Goal: Transaction & Acquisition: Purchase product/service

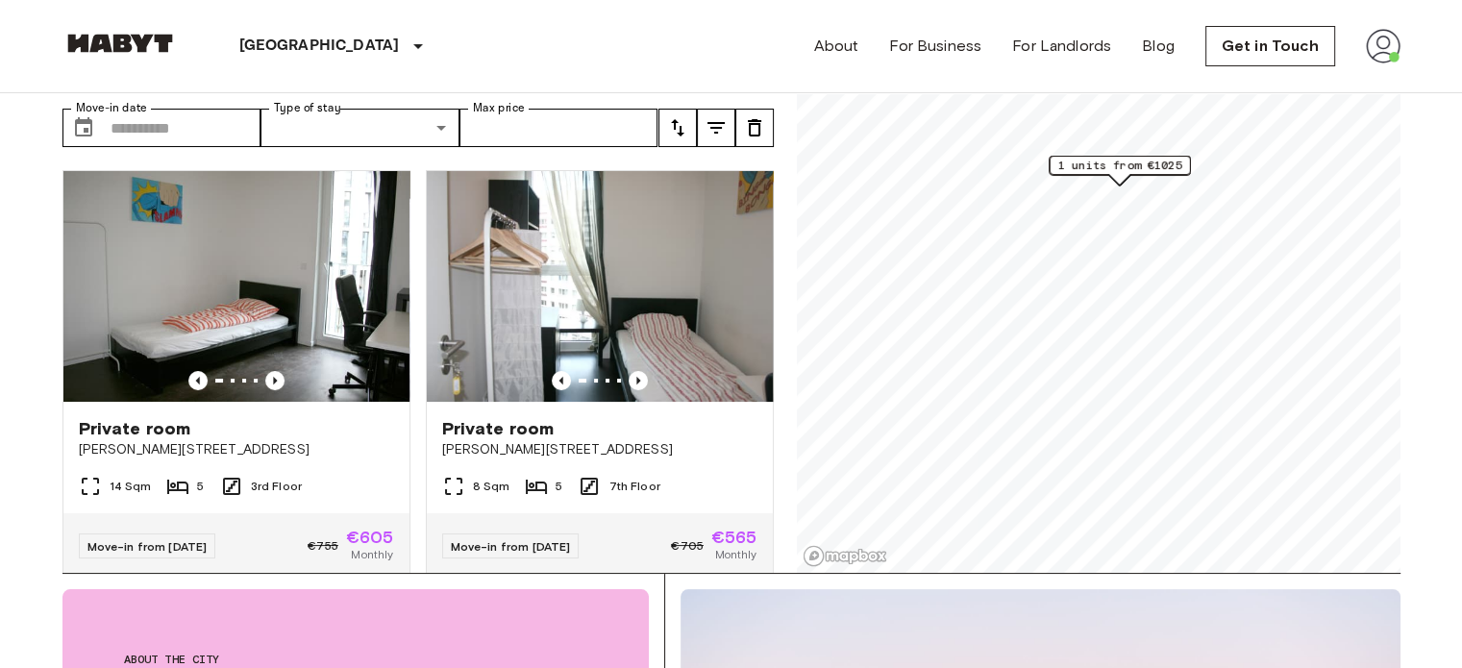
click at [1373, 47] on img at bounding box center [1383, 46] width 35 height 35
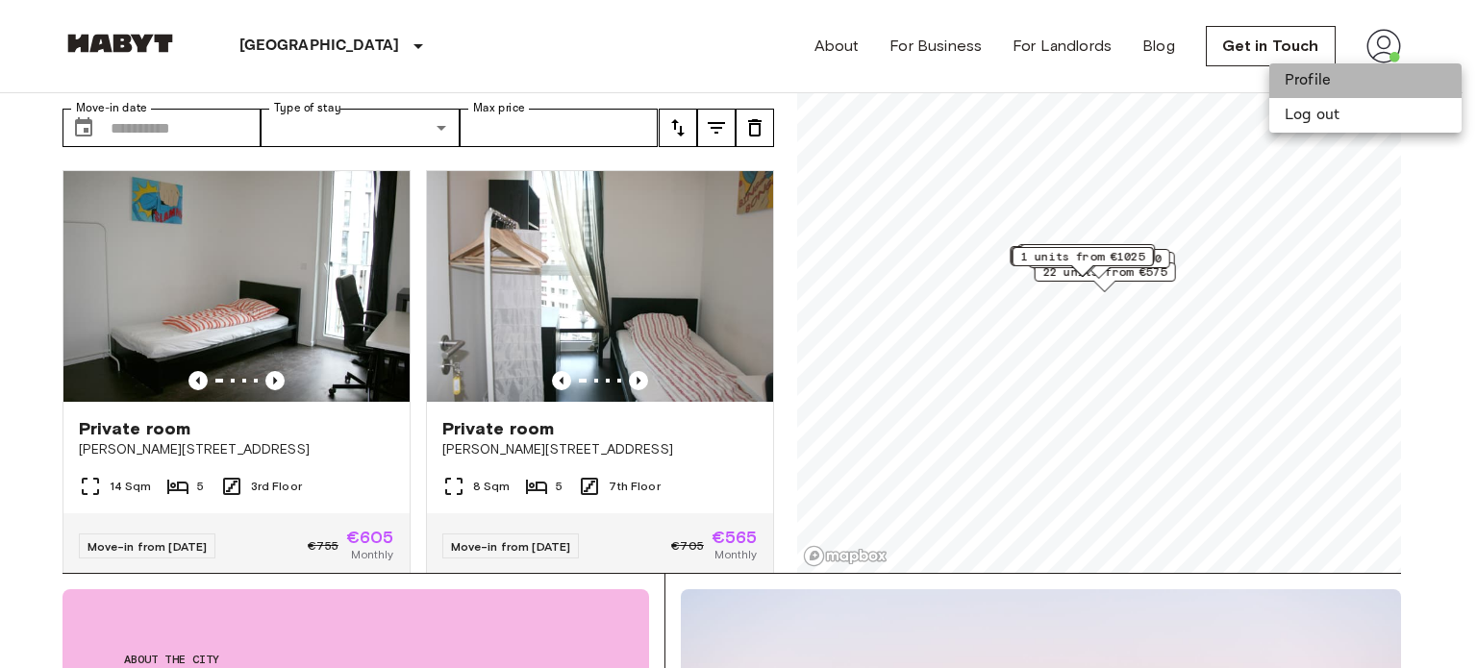
click at [1343, 87] on li "Profile" at bounding box center [1365, 80] width 192 height 35
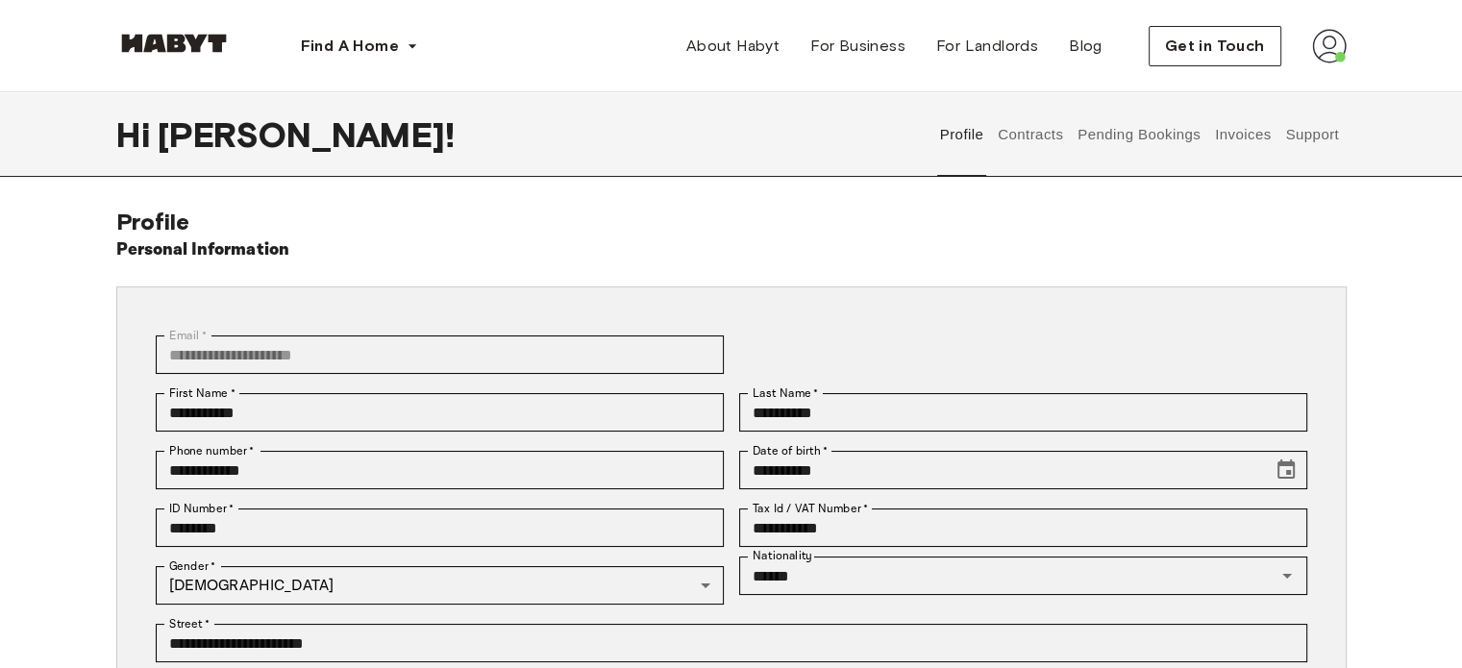
click at [1032, 150] on button "Contracts" at bounding box center [1031, 134] width 70 height 85
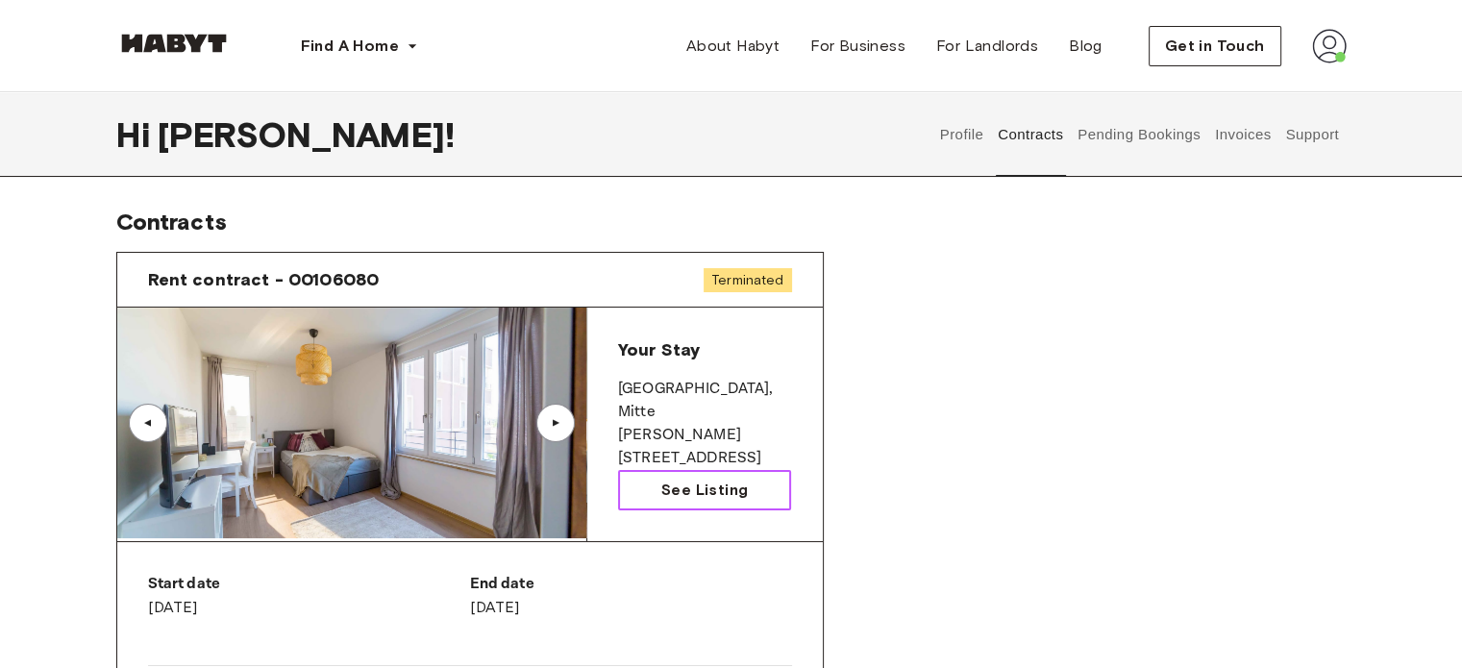
click at [705, 497] on span "See Listing" at bounding box center [704, 490] width 87 height 23
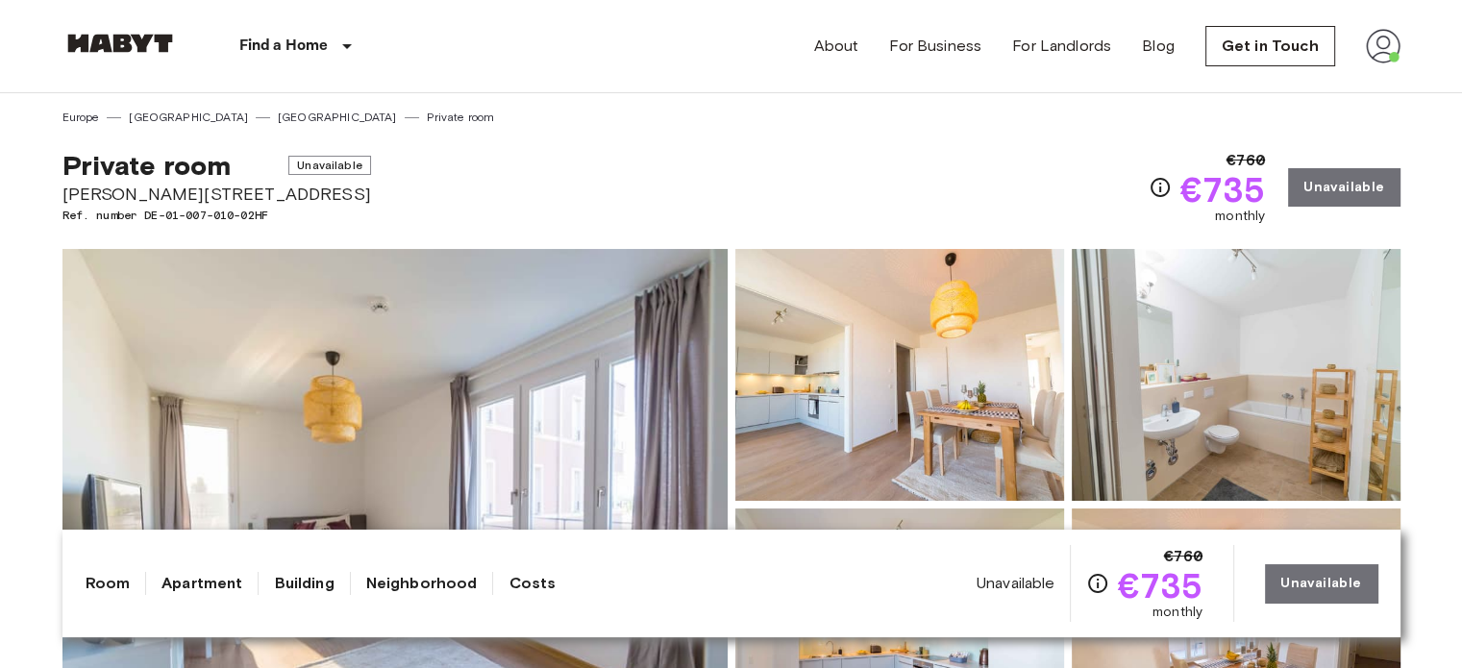
click at [1382, 40] on img at bounding box center [1383, 46] width 35 height 35
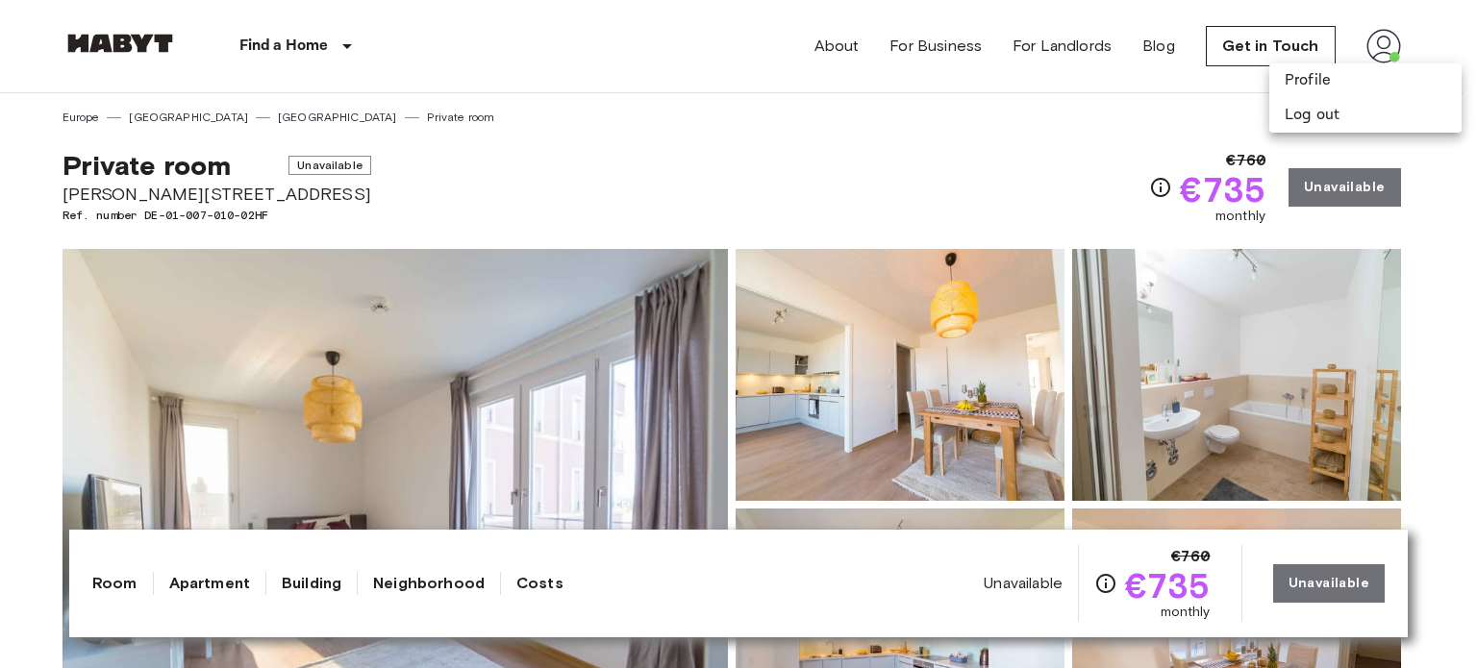
click at [600, 195] on div at bounding box center [738, 334] width 1477 height 668
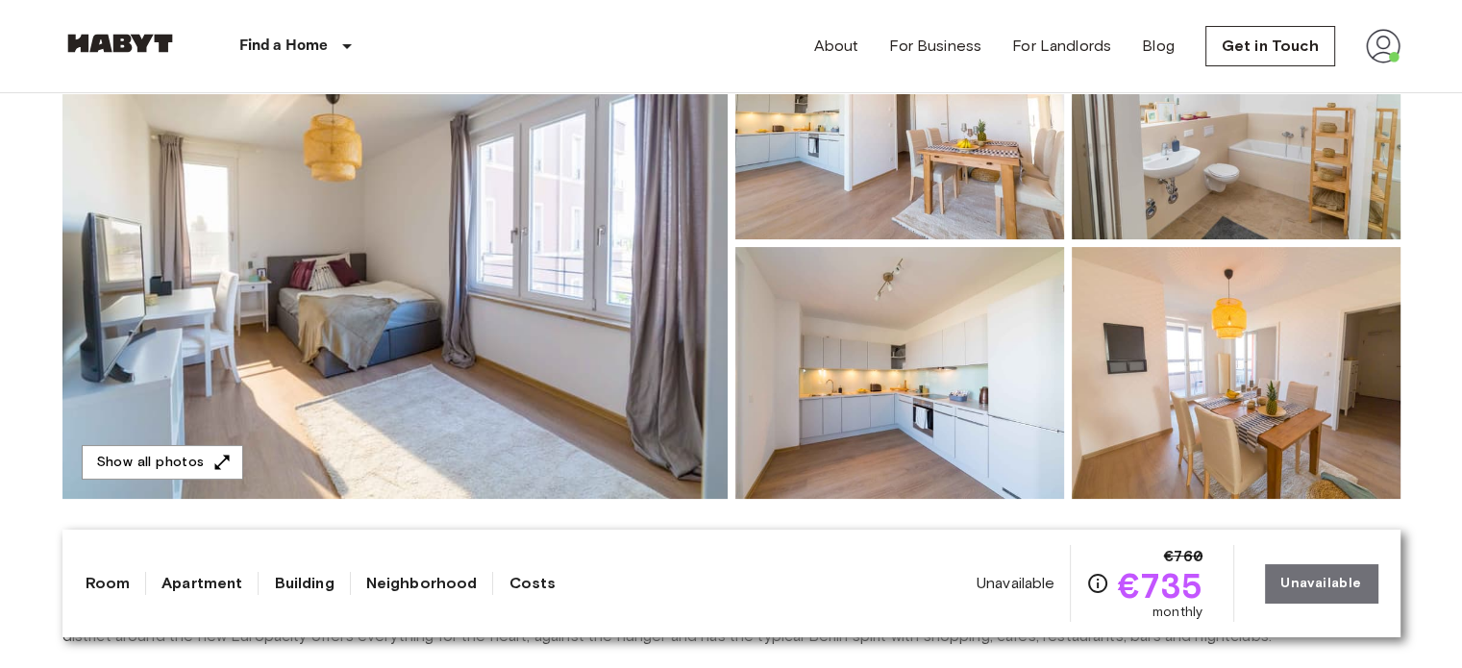
scroll to position [481, 0]
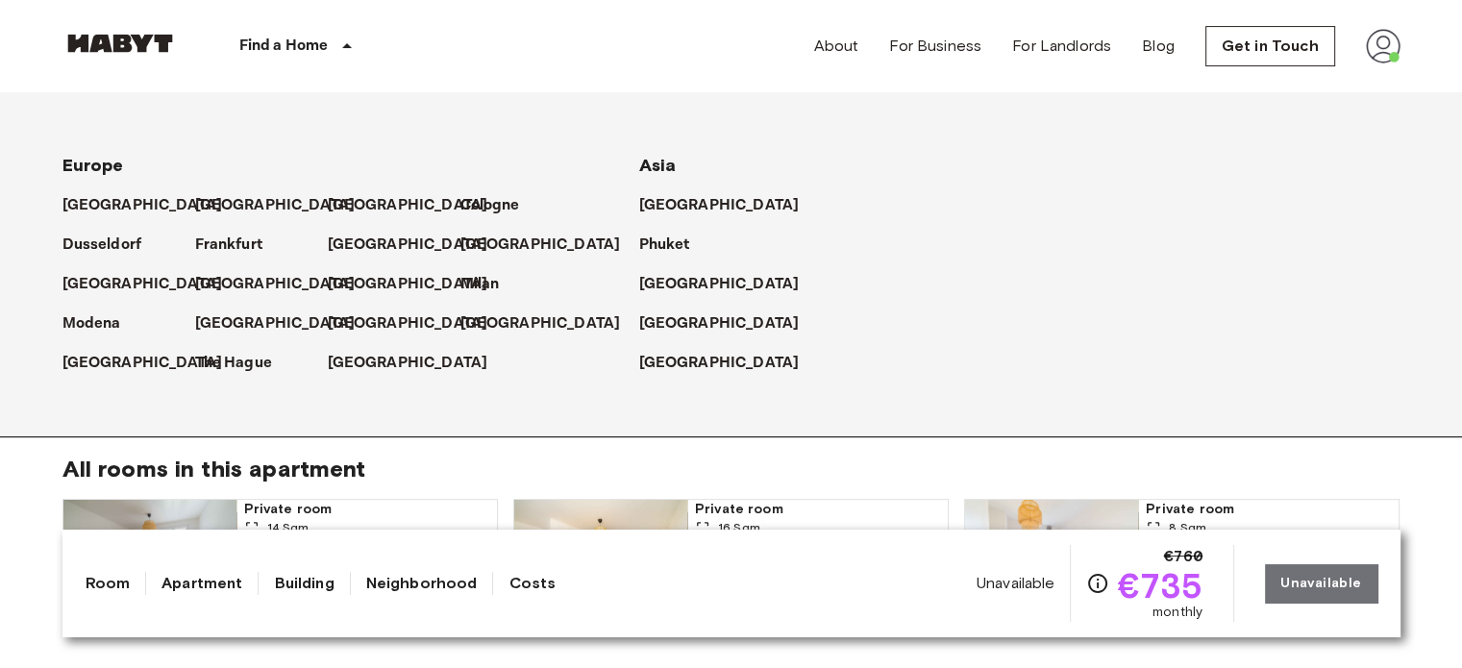
scroll to position [769, 0]
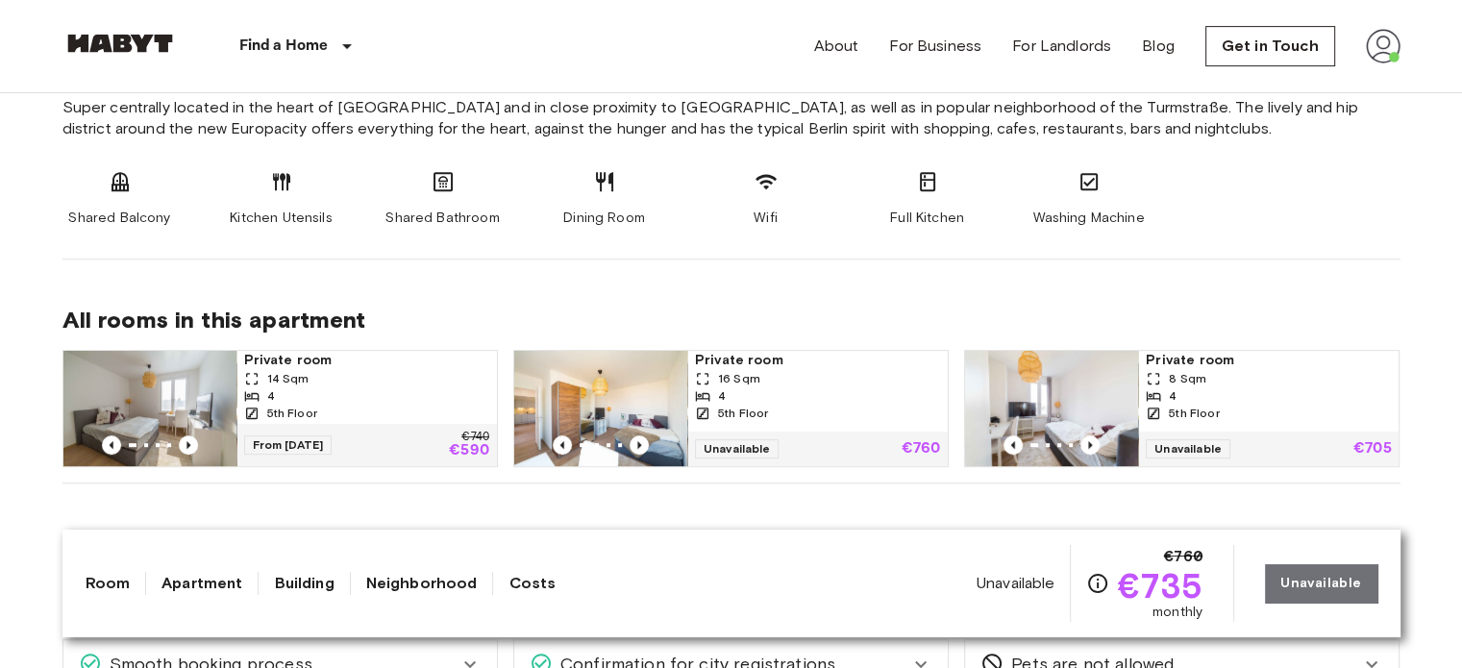
click at [437, 397] on div "4" at bounding box center [366, 395] width 245 height 17
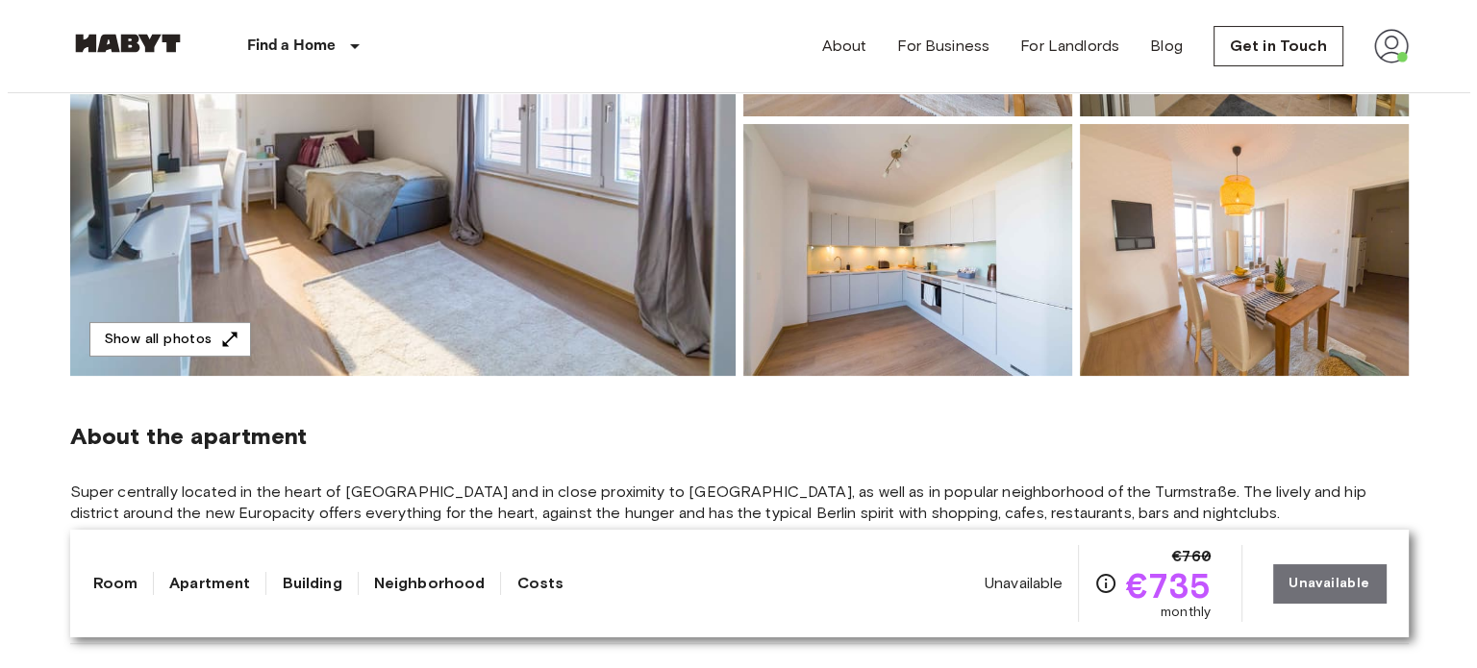
scroll to position [0, 0]
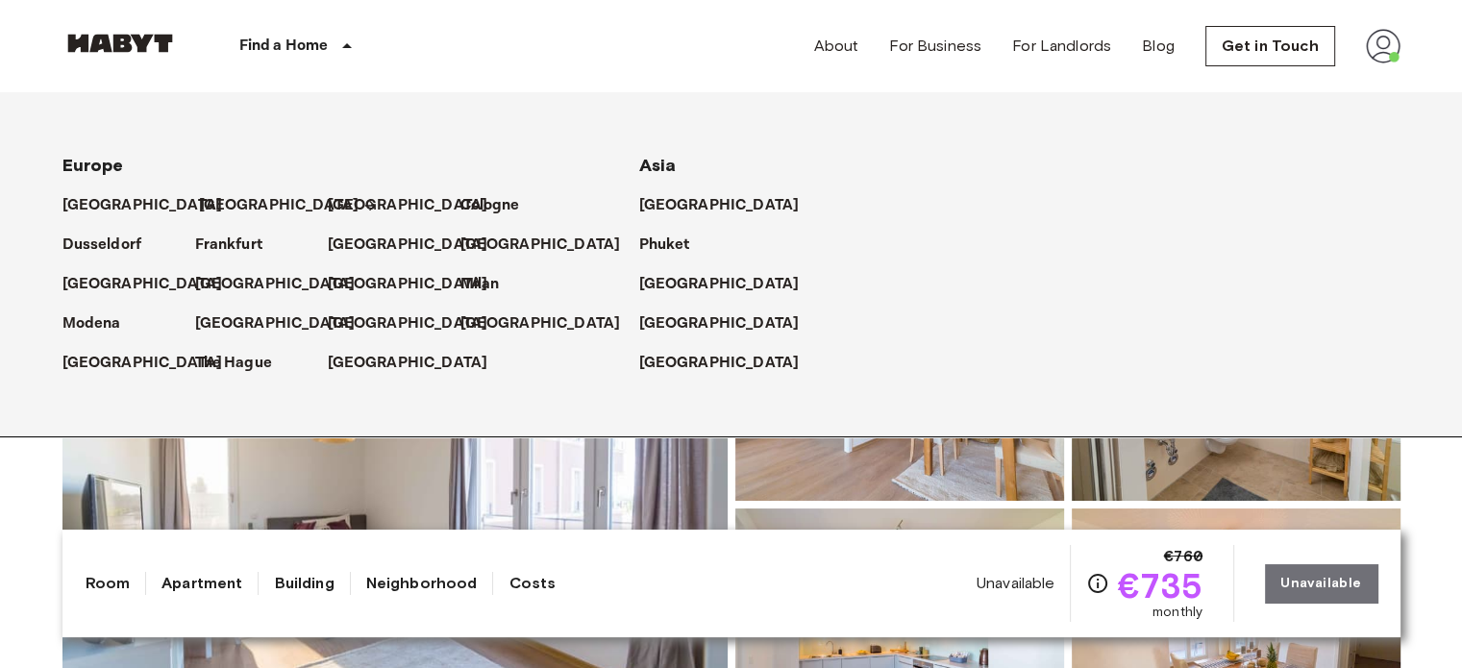
click at [210, 196] on p "[GEOGRAPHIC_DATA]" at bounding box center [279, 205] width 161 height 23
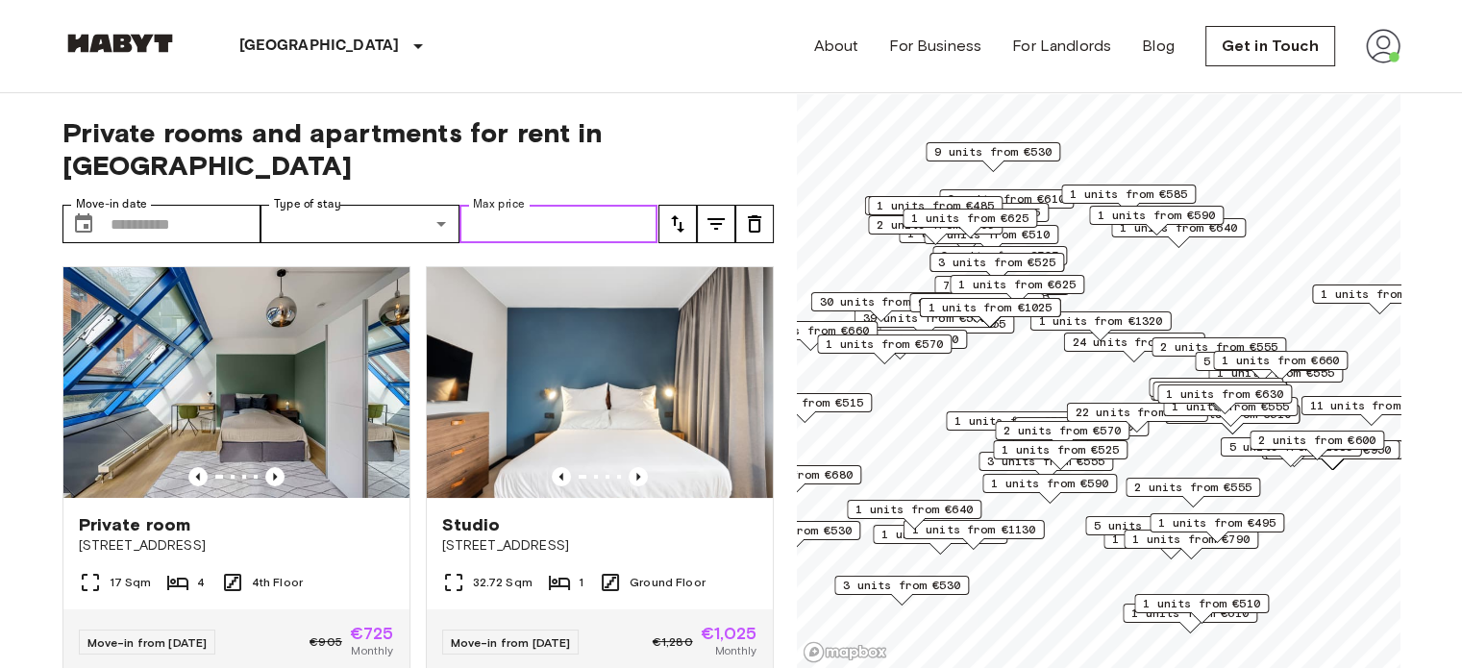
click at [512, 205] on input "Max price" at bounding box center [559, 224] width 199 height 38
click at [706, 212] on icon "tune" at bounding box center [716, 223] width 23 height 23
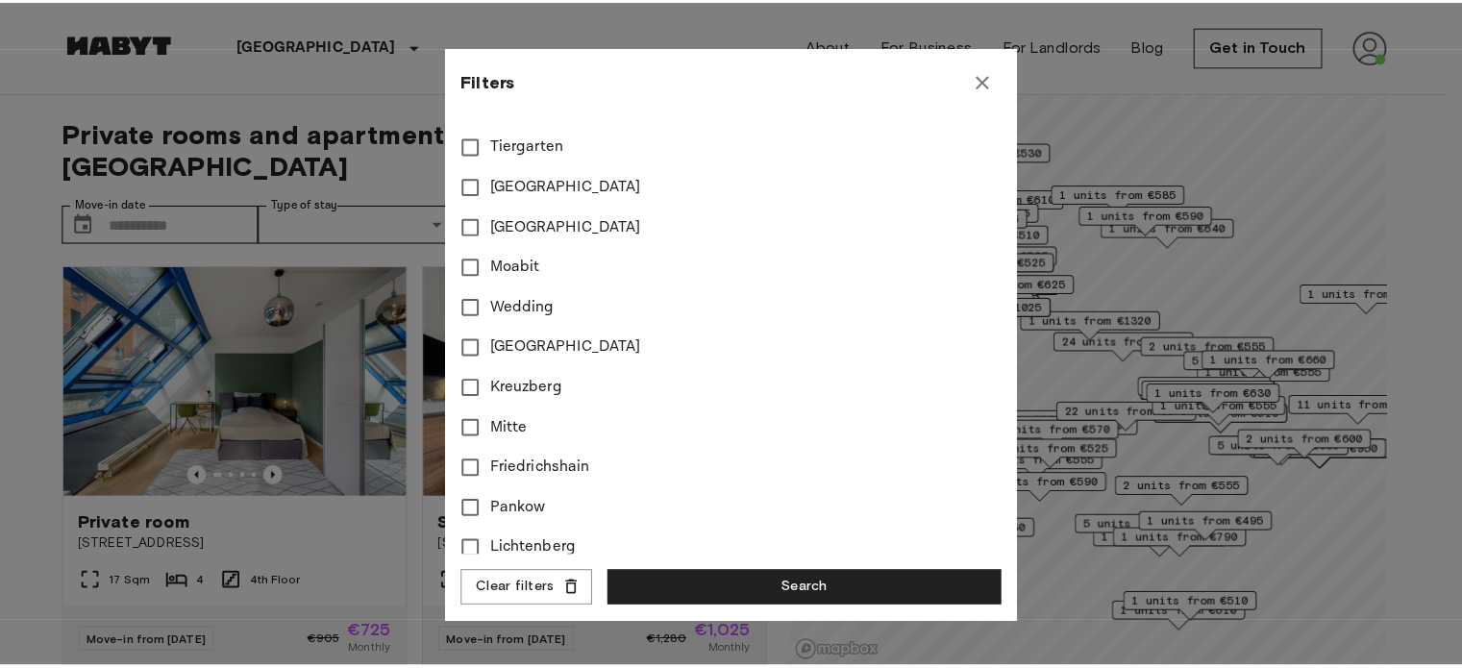
scroll to position [577, 0]
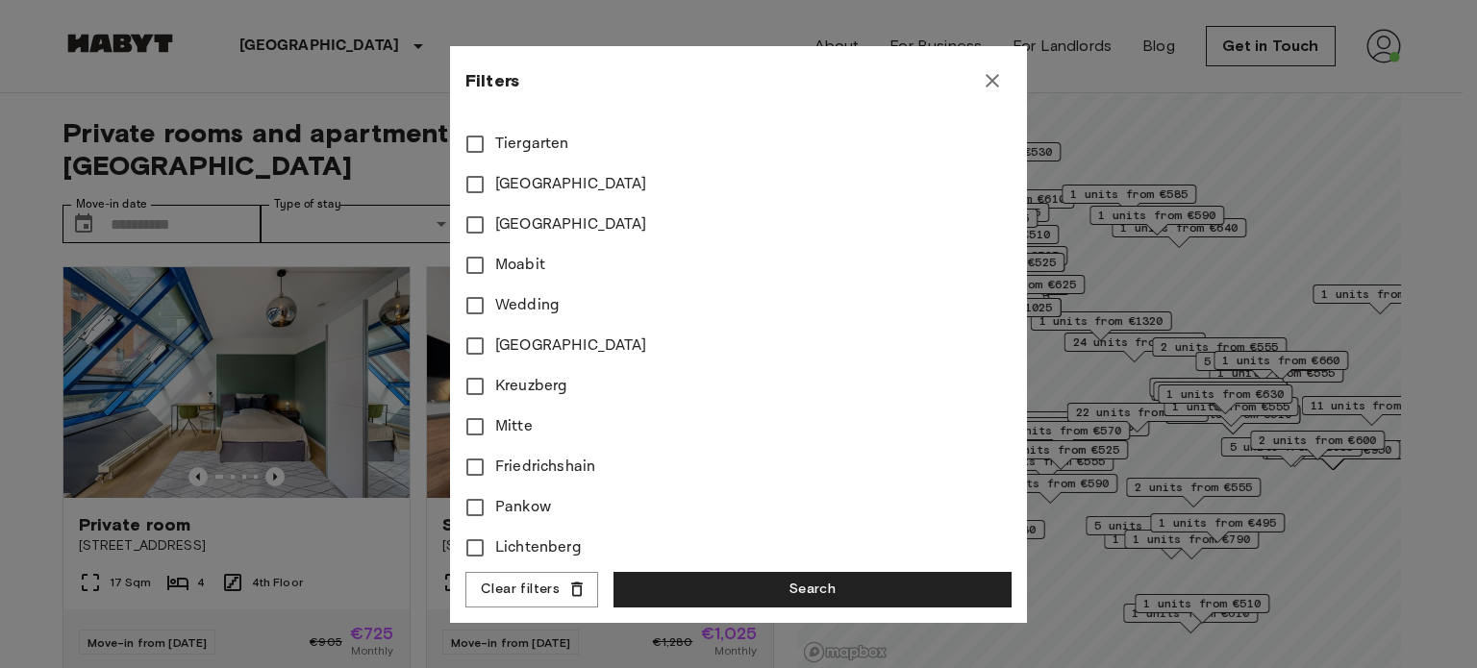
click at [523, 422] on span "Mitte" at bounding box center [513, 426] width 37 height 23
type input "****"
type input "**"
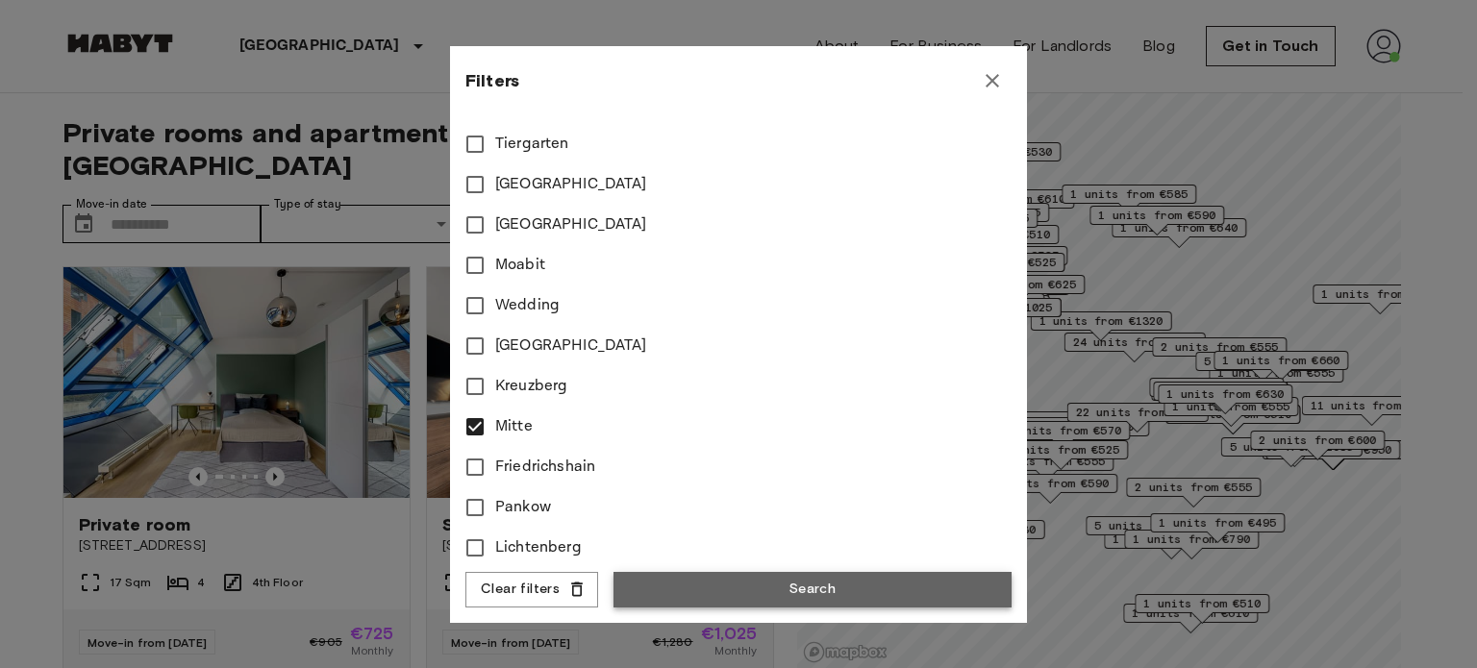
click at [755, 599] on button "Search" at bounding box center [812, 590] width 398 height 36
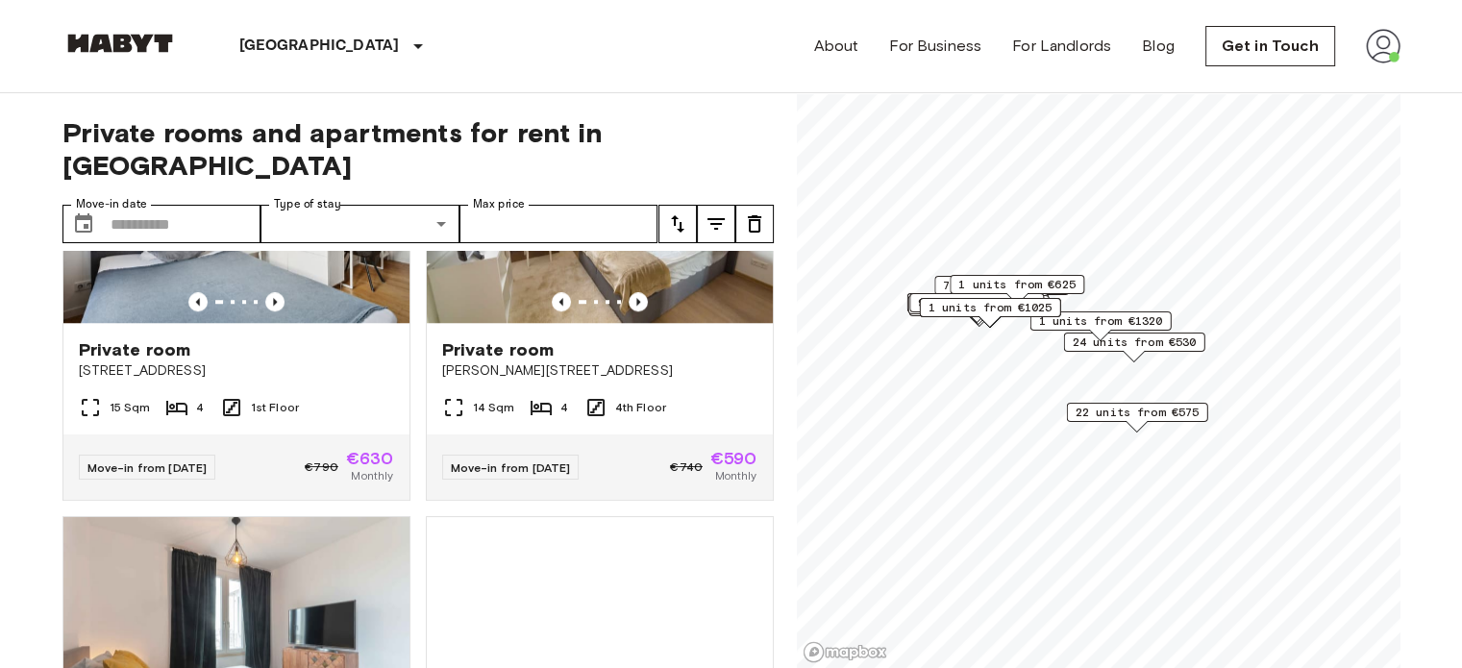
scroll to position [9134, 0]
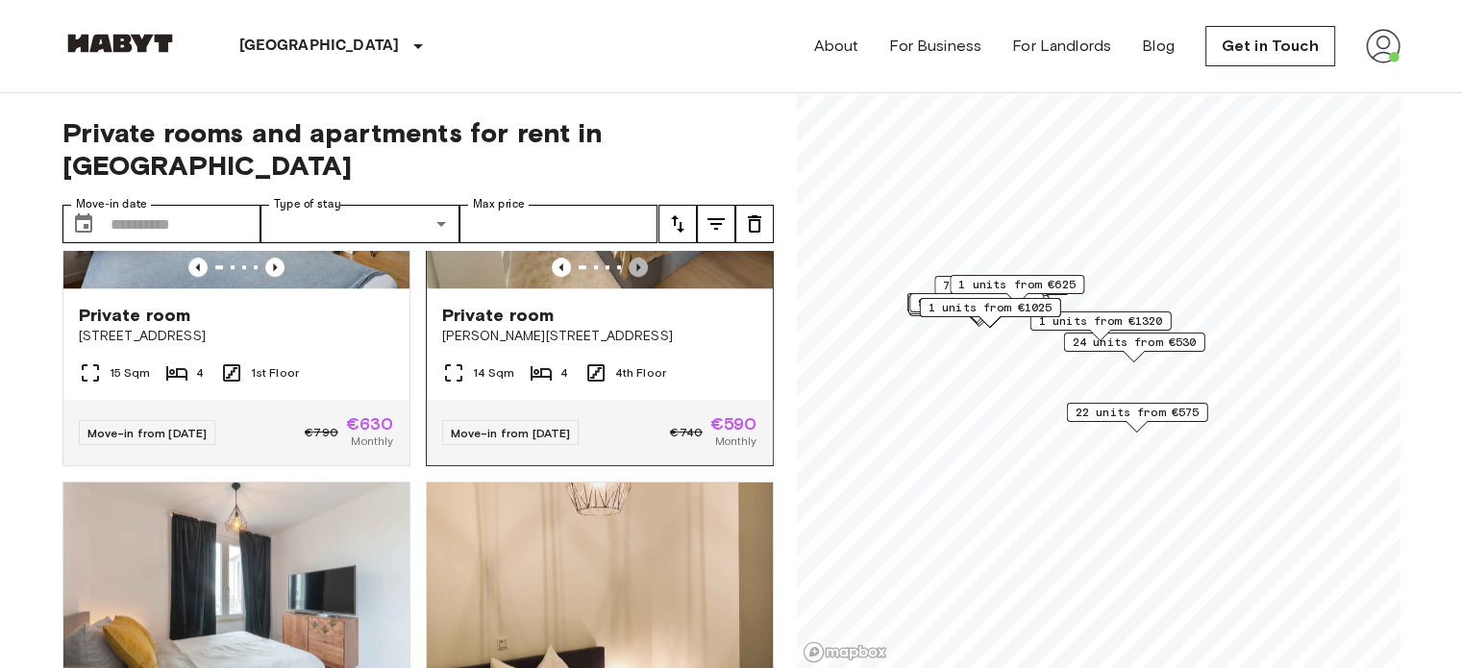
click at [634, 277] on icon "Previous image" at bounding box center [638, 267] width 19 height 19
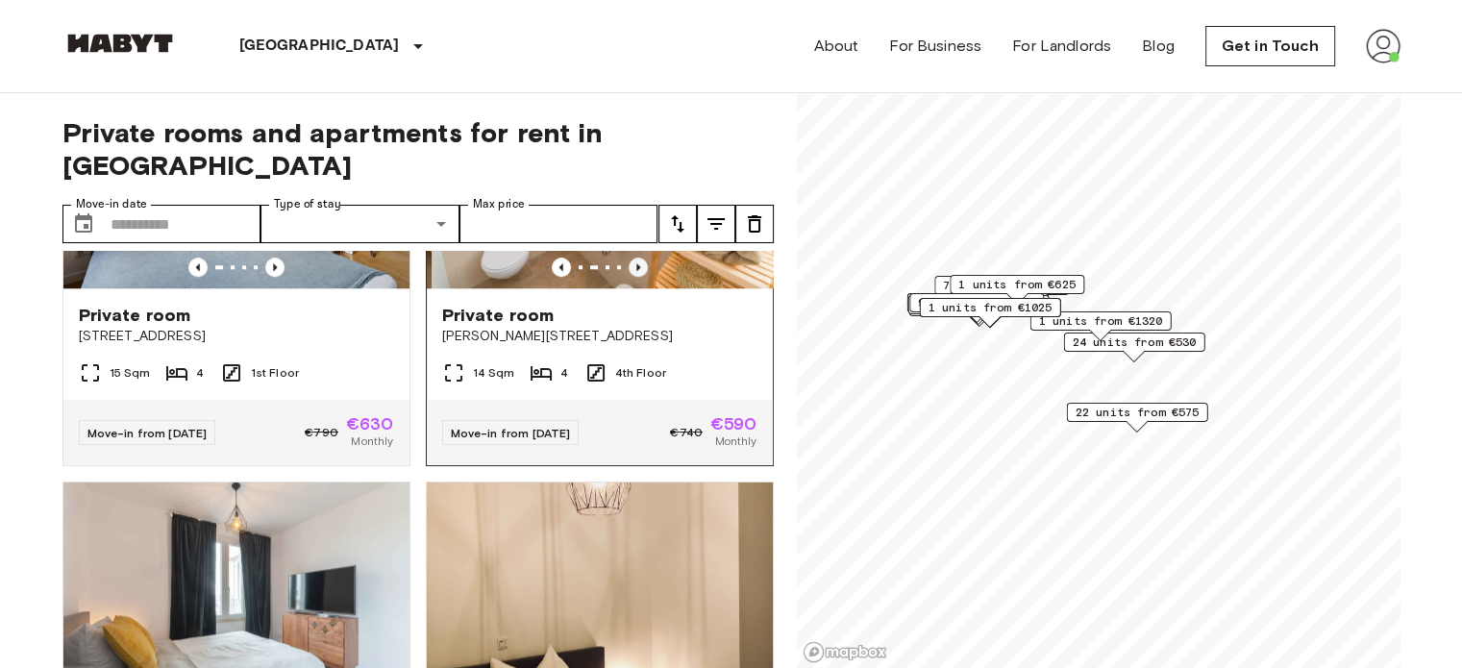
click at [634, 277] on icon "Previous image" at bounding box center [638, 267] width 19 height 19
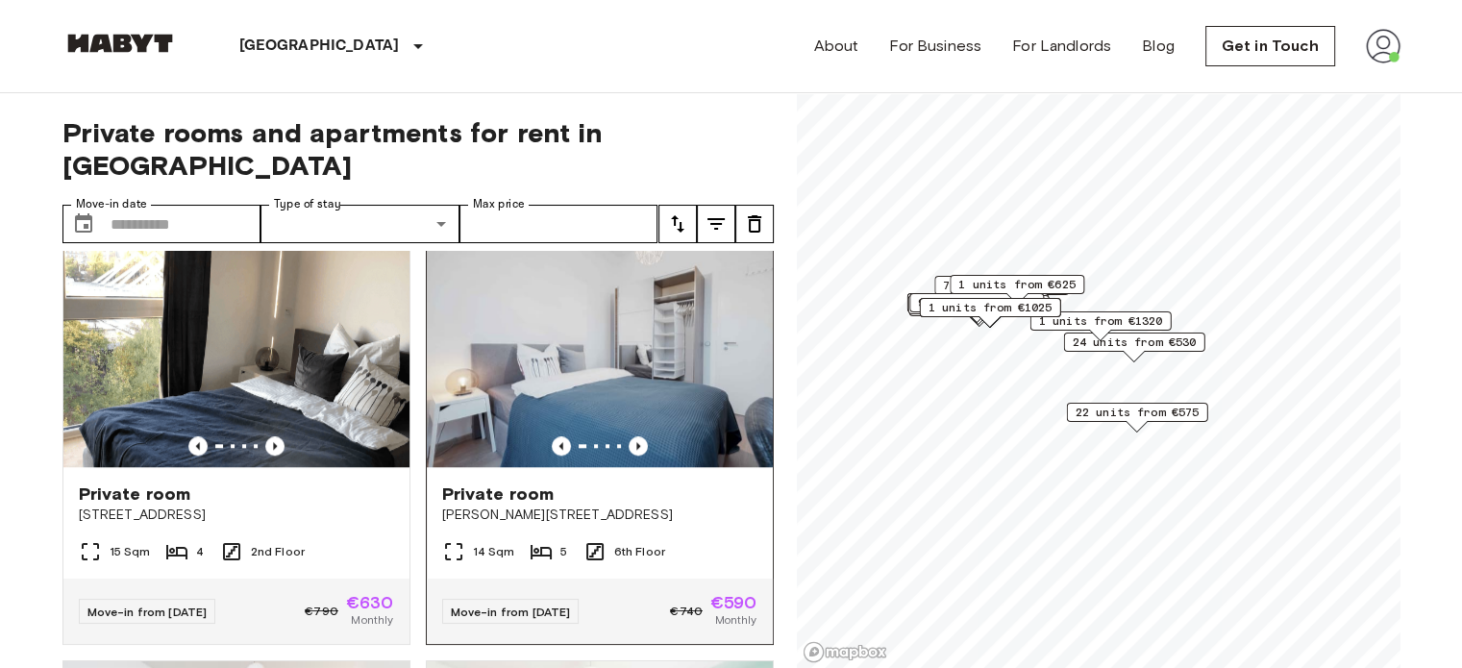
scroll to position [1827, 0]
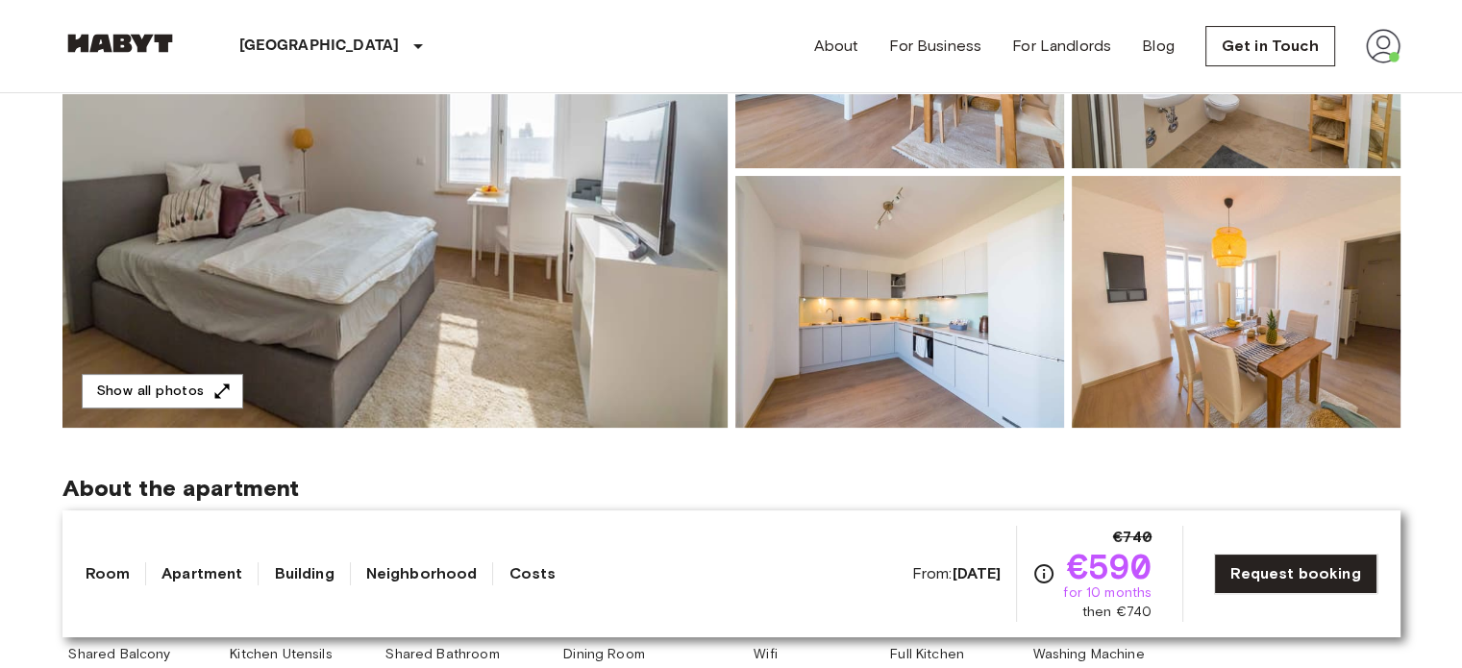
scroll to position [385, 0]
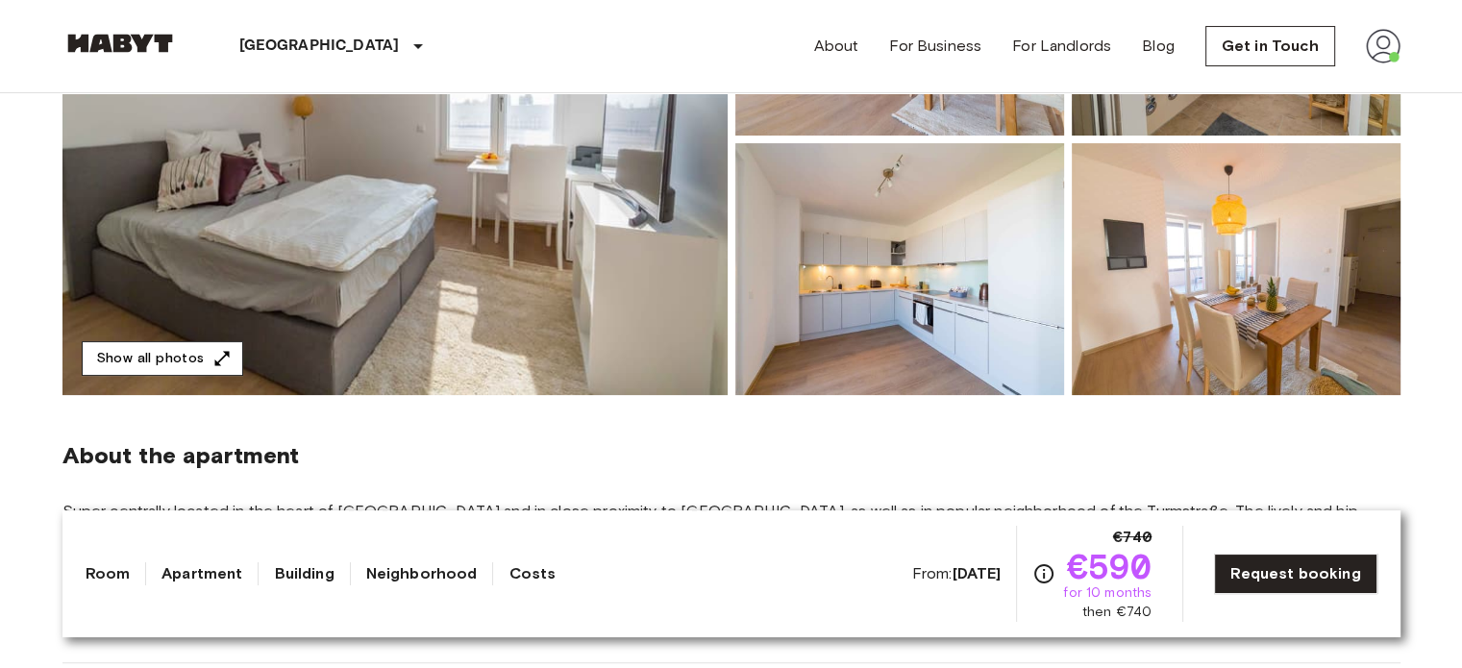
click at [169, 360] on button "Show all photos" at bounding box center [163, 359] width 162 height 36
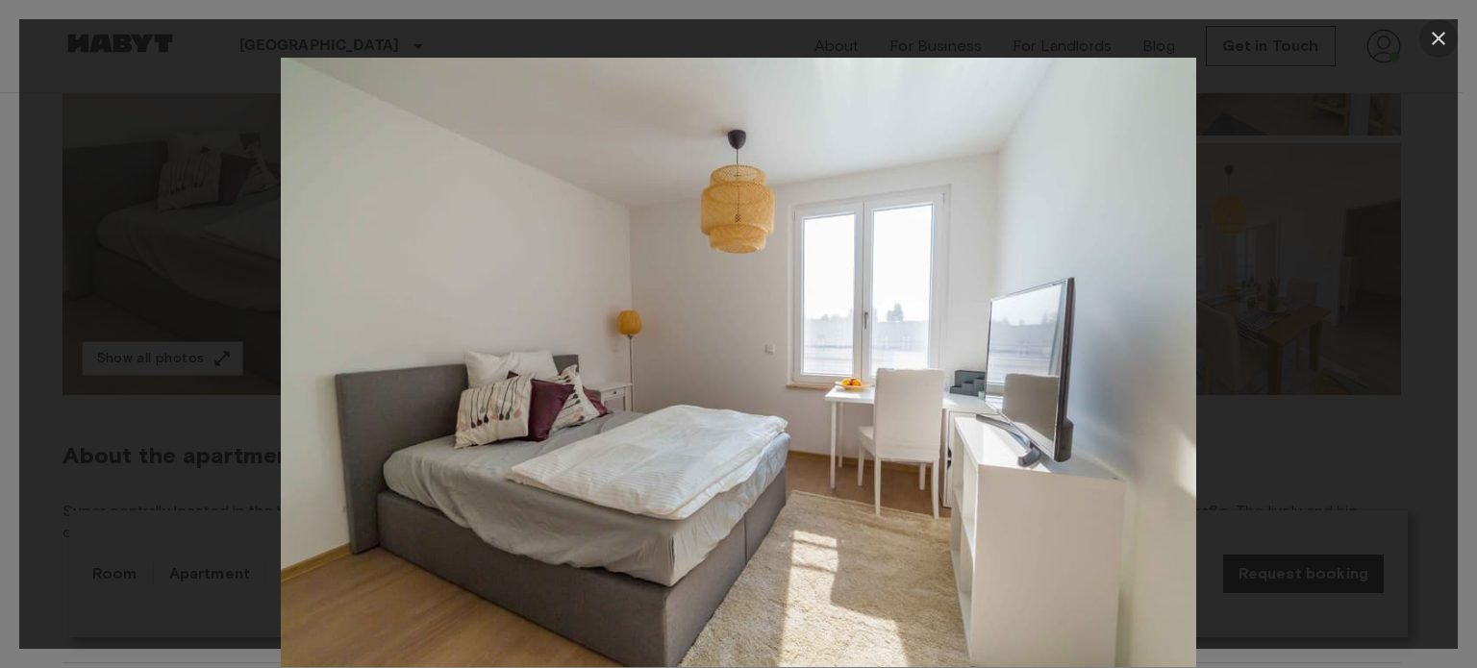
click at [1445, 34] on icon "button" at bounding box center [1438, 38] width 23 height 23
